Goal: Transaction & Acquisition: Purchase product/service

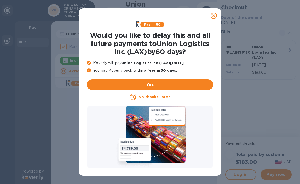
click at [159, 98] on u "No thanks, later" at bounding box center [153, 97] width 31 height 4
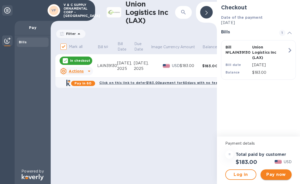
click at [282, 177] on span "Pay now" at bounding box center [276, 175] width 23 height 6
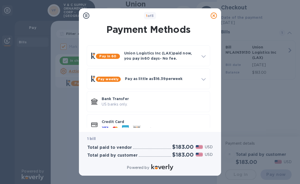
drag, startPoint x: 217, startPoint y: 78, endPoint x: 215, endPoint y: 89, distance: 11.0
click at [215, 89] on div "Payment Methods Pay in 60 Union Logistics Inc (LAX) paid now, you pay in 60 day…" at bounding box center [150, 77] width 142 height 109
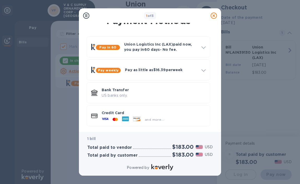
scroll to position [11, 0]
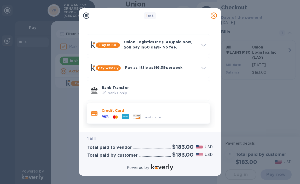
click at [110, 114] on div at bounding box center [105, 117] width 11 height 8
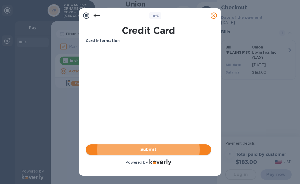
click at [152, 150] on span "Submit" at bounding box center [148, 150] width 117 height 6
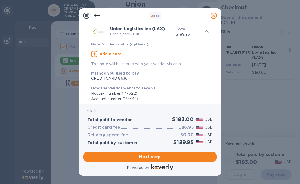
scroll to position [16, 0]
click at [110, 55] on u "Add a note" at bounding box center [111, 55] width 22 height 4
click at [113, 59] on div "x" at bounding box center [145, 56] width 109 height 8
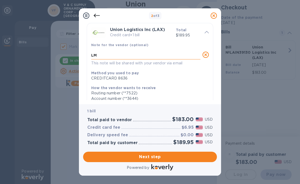
type textarea "L"
type textarea "v"
click at [109, 56] on textarea "V&V" at bounding box center [145, 55] width 109 height 4
type textarea "V&CSUP-324702"
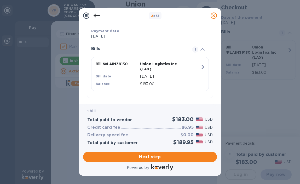
scroll to position [97, 0]
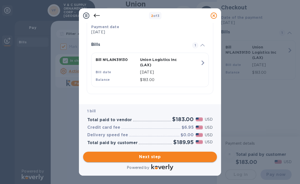
click at [155, 157] on span "Next step" at bounding box center [149, 157] width 125 height 6
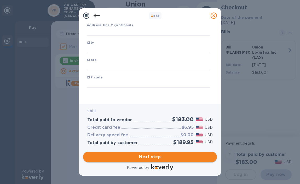
scroll to position [69, 0]
type input "United States"
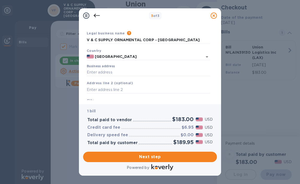
scroll to position [0, 0]
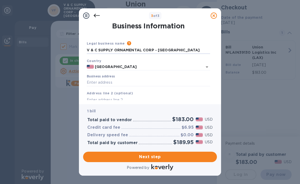
drag, startPoint x: 167, startPoint y: 51, endPoint x: 66, endPoint y: 55, distance: 100.9
click at [66, 55] on div "3 of 3 Business Information Legal business name Please provide the legal name t…" at bounding box center [150, 92] width 300 height 184
type input "LMB Customs Brokers LLC"
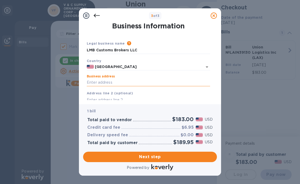
click at [117, 81] on input "Business address" at bounding box center [148, 83] width 123 height 8
type input "2000 Northwest 97th Avenue"
type input "Doral"
type input "FL"
type input "33172"
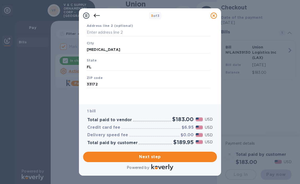
scroll to position [69, 0]
click at [152, 160] on span "Next step" at bounding box center [149, 157] width 125 height 6
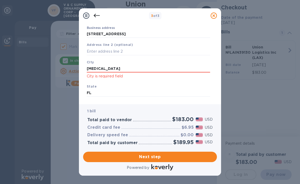
scroll to position [45, 0]
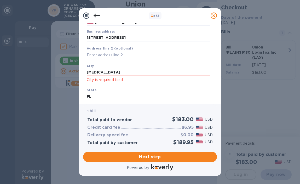
drag, startPoint x: 110, startPoint y: 74, endPoint x: 77, endPoint y: 74, distance: 32.7
click at [77, 74] on div "3 of 3 Business Information Legal business name Please provide the legal name t…" at bounding box center [150, 92] width 300 height 184
type input "Doral"
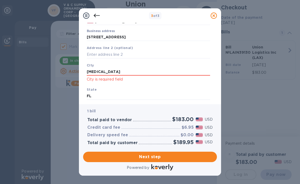
scroll to position [76, 0]
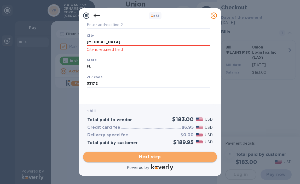
click at [153, 158] on span "Next step" at bounding box center [149, 157] width 125 height 6
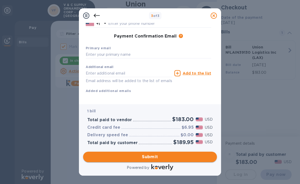
click at [153, 158] on span "Submit" at bounding box center [149, 157] width 125 height 6
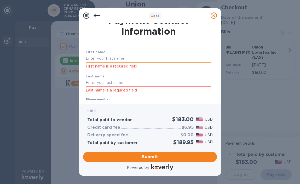
scroll to position [6, 0]
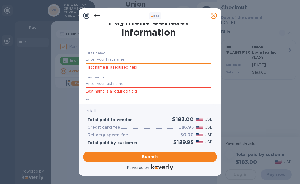
click at [96, 58] on input "text" at bounding box center [148, 60] width 125 height 8
type input "Adrian"
type input "Williams"
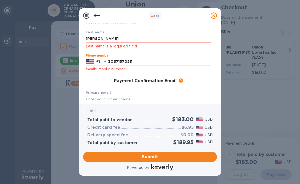
type input "3057157023"
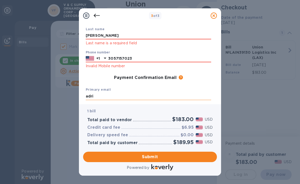
type input "ADRIAN@LMBCUSTOMSBROKERS.COM"
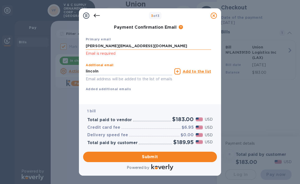
type input "lincoln@lmbcustomsbrokers.com"
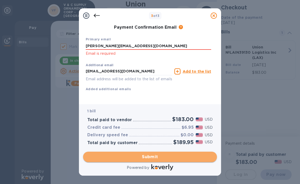
click at [152, 156] on span "Submit" at bounding box center [149, 157] width 125 height 6
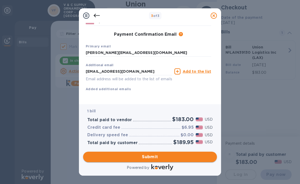
scroll to position [84, 0]
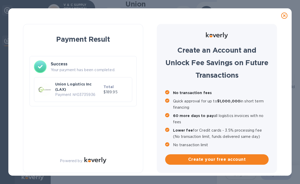
checkbox input "false"
